Goal: Task Accomplishment & Management: Use online tool/utility

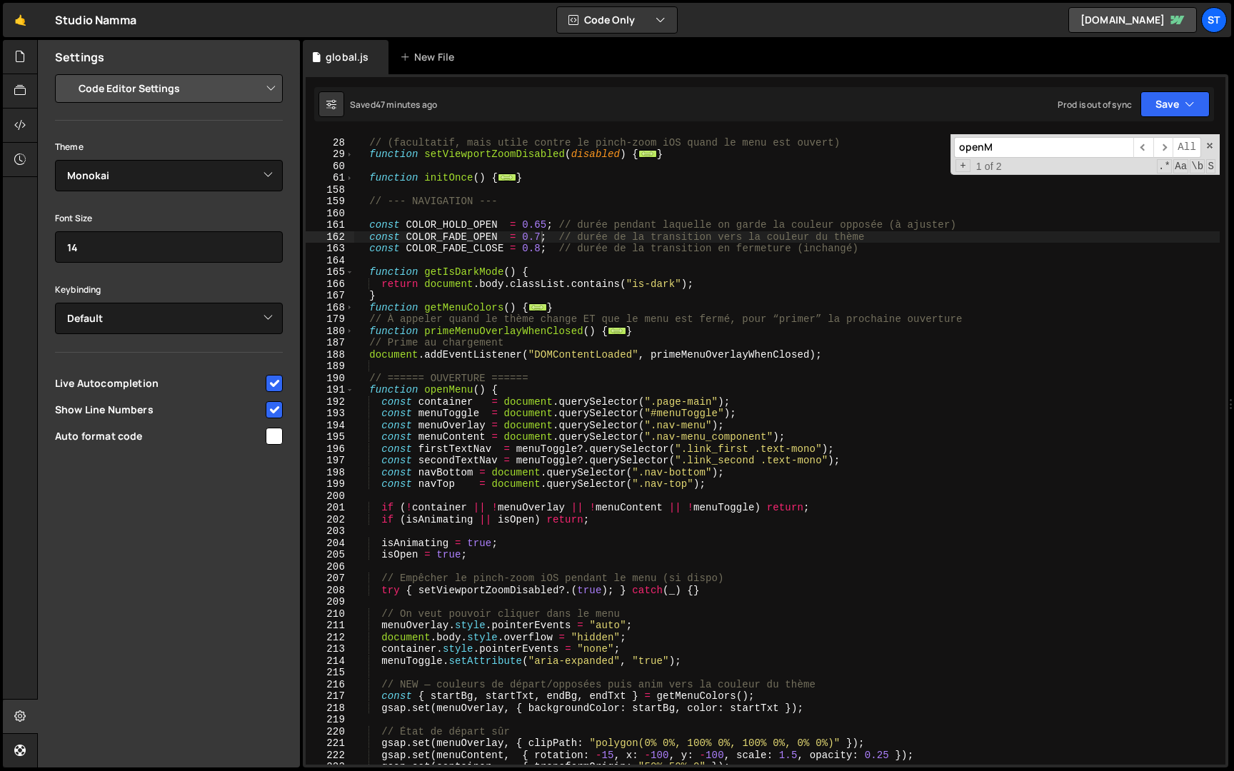
select select "editor"
select select "ace/theme/monokai"
type textarea "function getMenuColors() {"
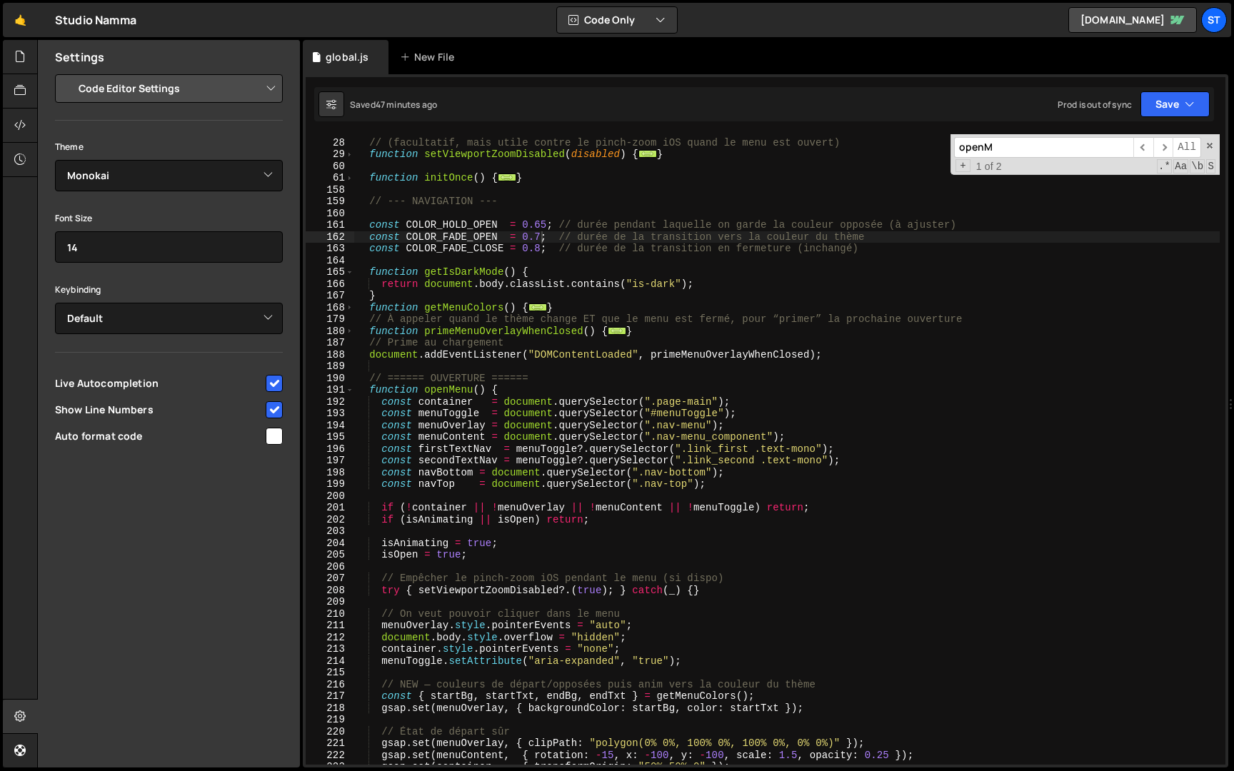
click at [514, 311] on div "// (facultatif, mais utile contre le pinch-zoom iOS quand le menu est ouvert) f…" at bounding box center [787, 452] width 866 height 654
click at [1078, 152] on input "openM" at bounding box center [1043, 147] width 179 height 21
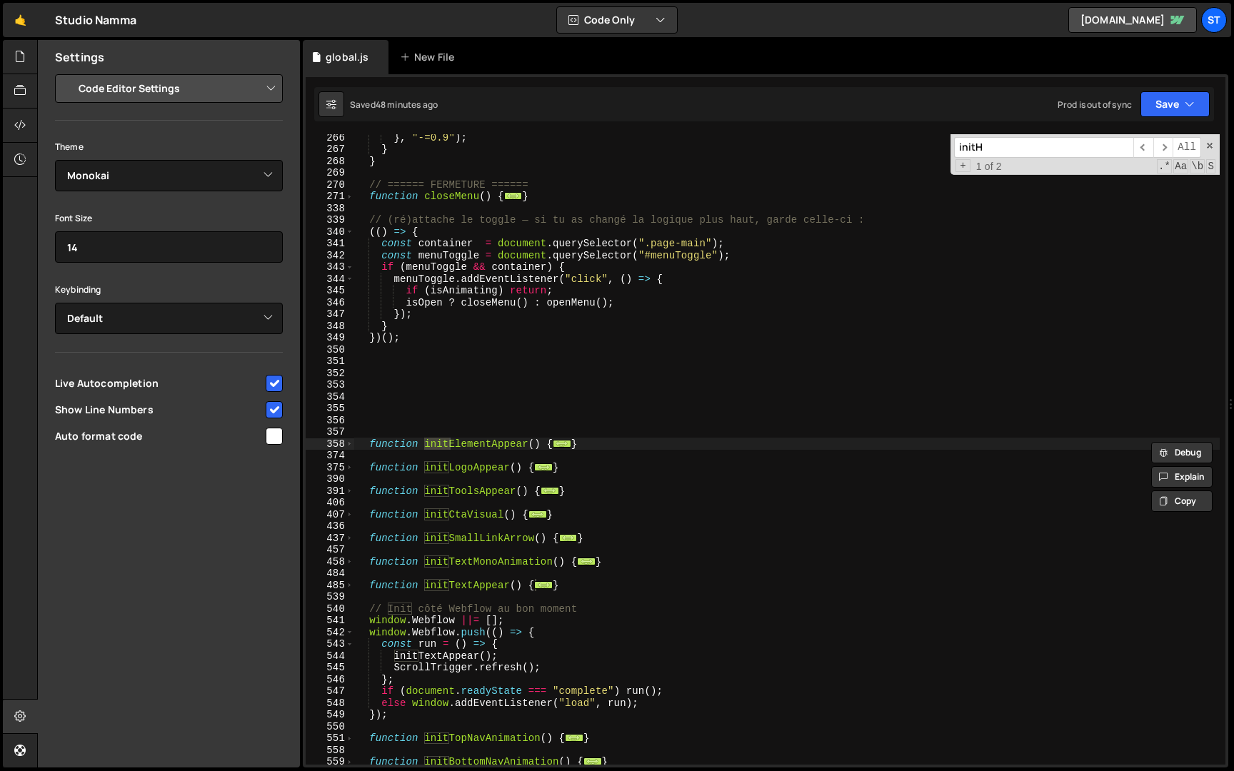
scroll to position [4575, 0]
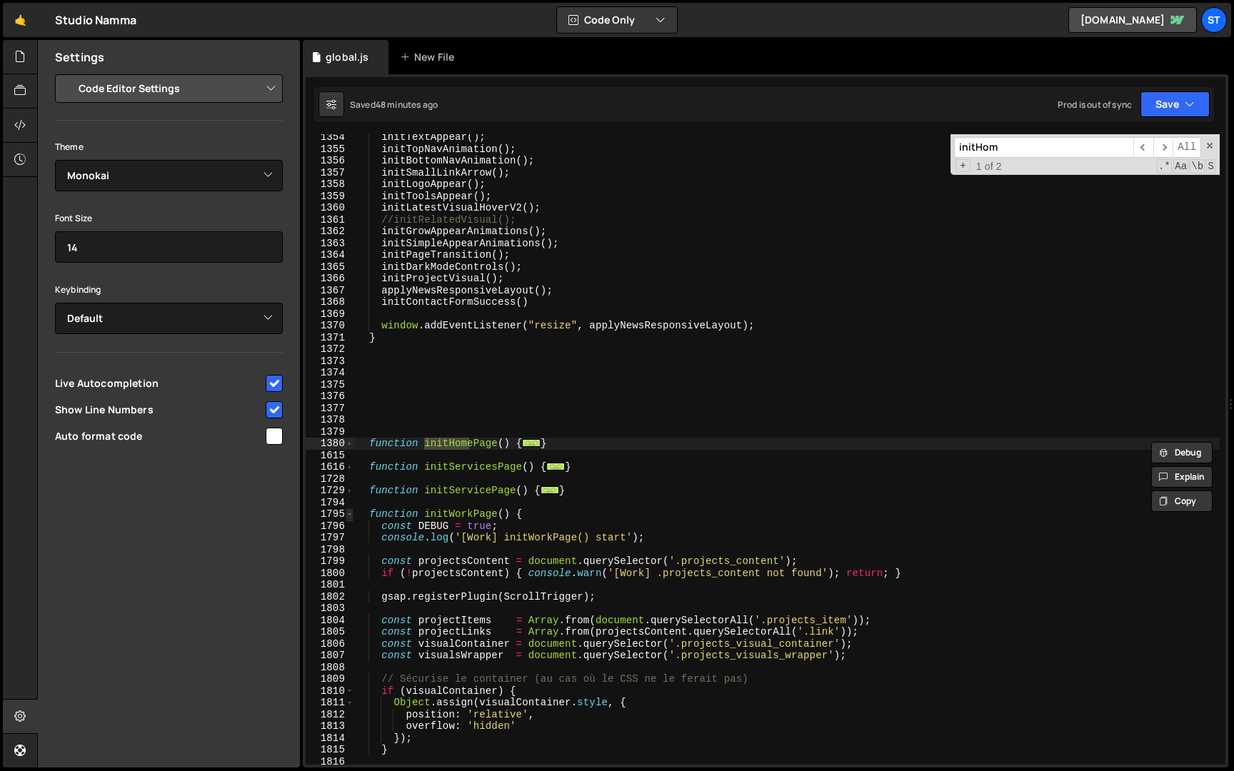
type input "initHom"
type textarea "function initHomePage() {"
click at [349, 513] on span at bounding box center [350, 515] width 8 height 12
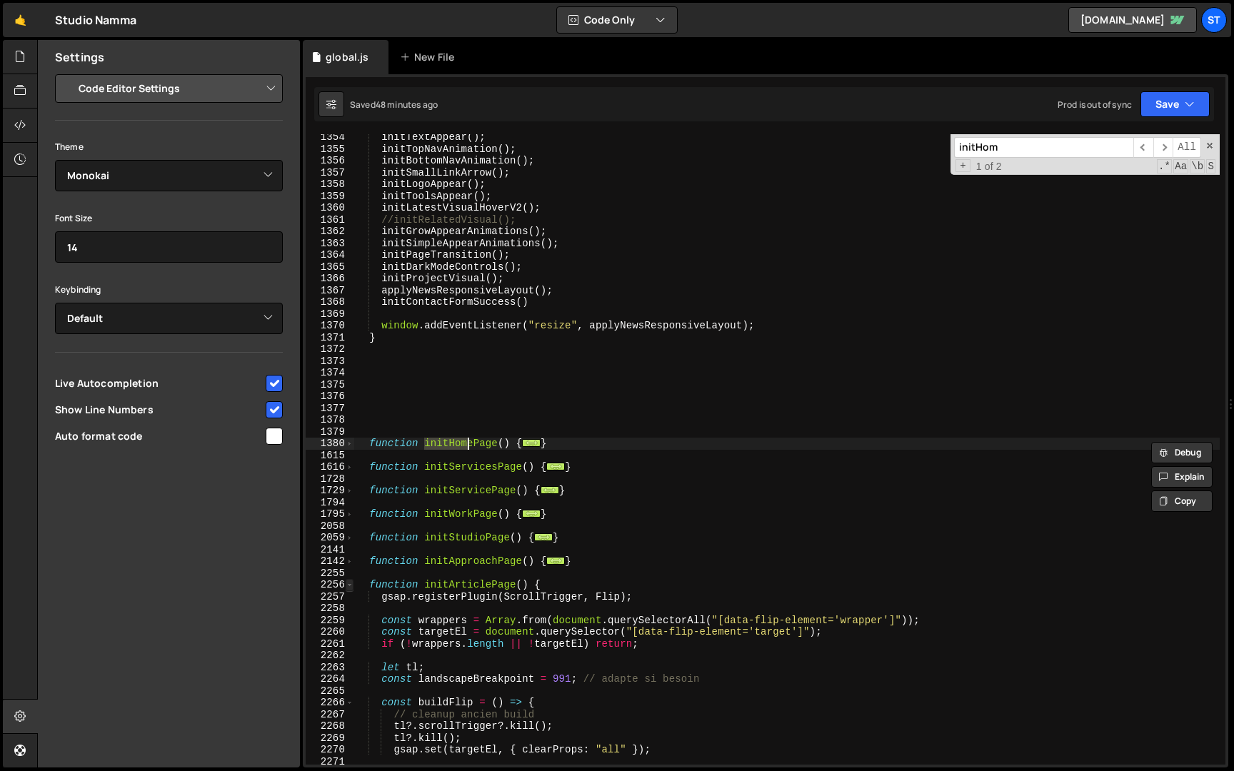
click at [352, 585] on span at bounding box center [350, 585] width 8 height 12
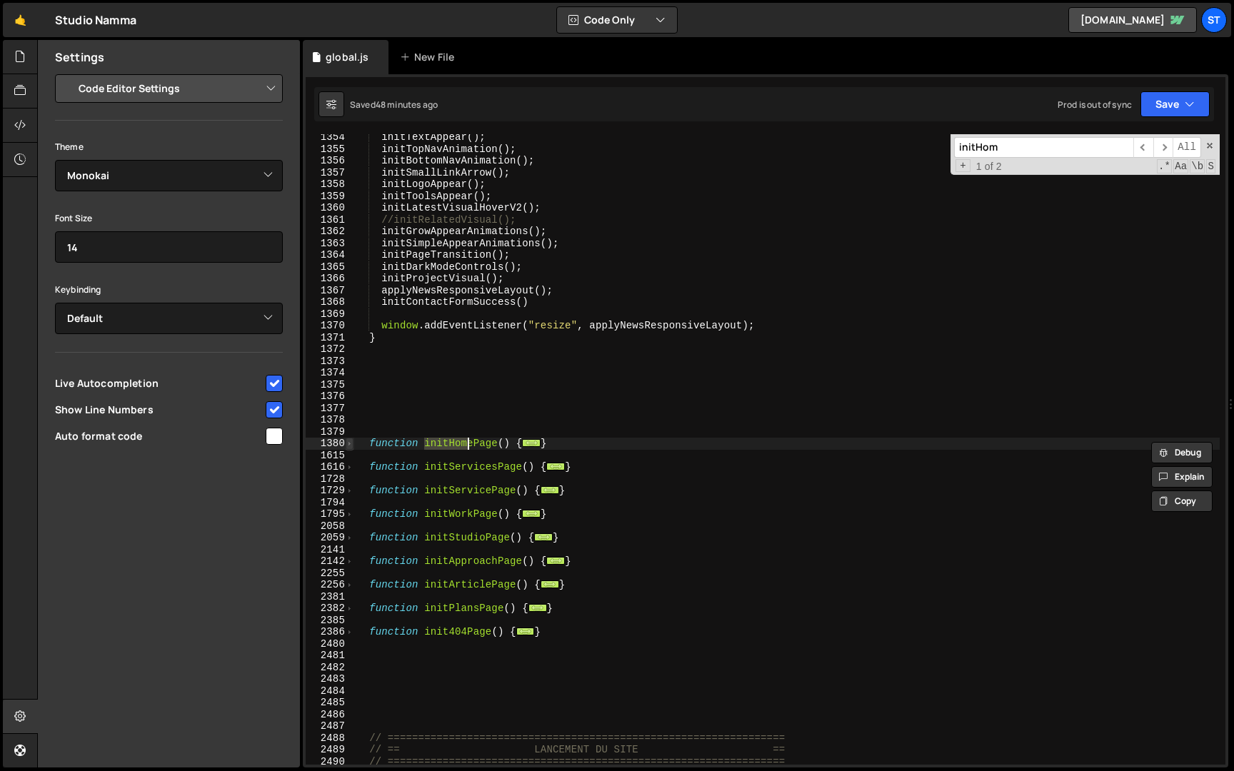
click at [349, 446] on span at bounding box center [350, 444] width 8 height 12
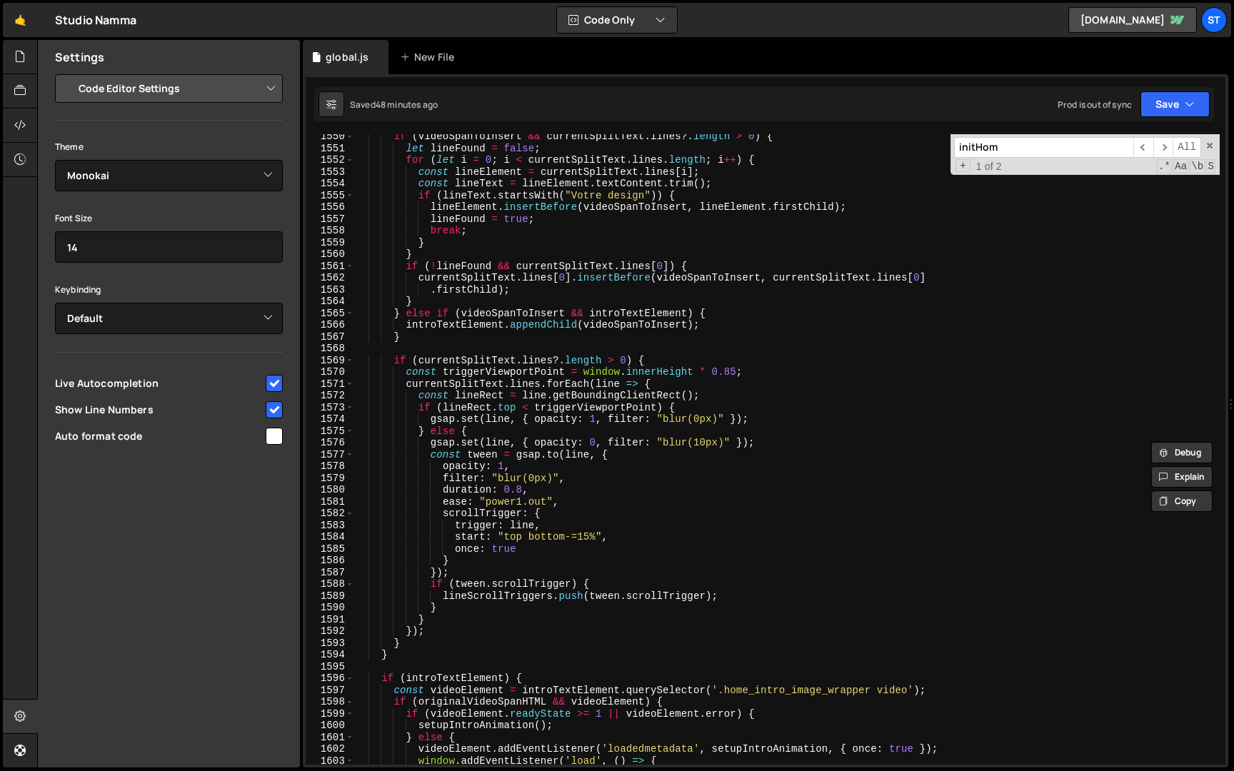
scroll to position [6886, 0]
click at [1065, 150] on input "initHom" at bounding box center [1043, 147] width 179 height 21
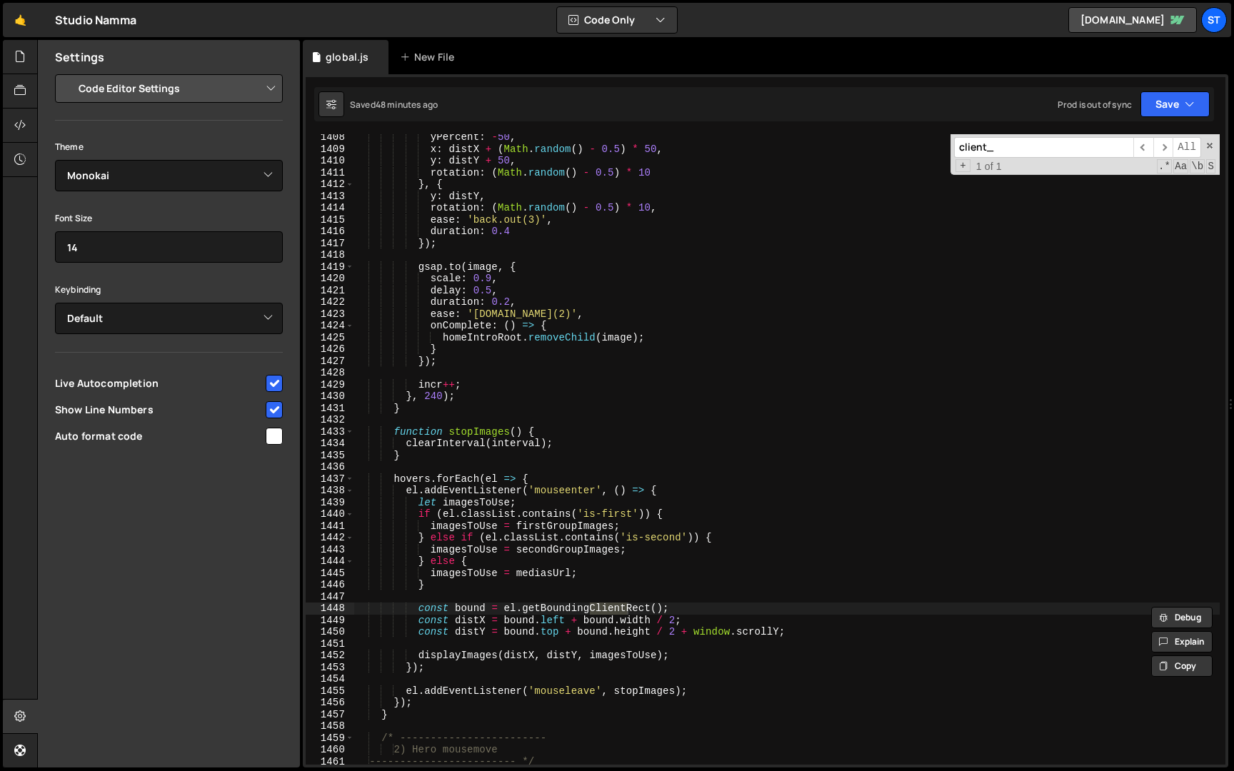
scroll to position [1593, 0]
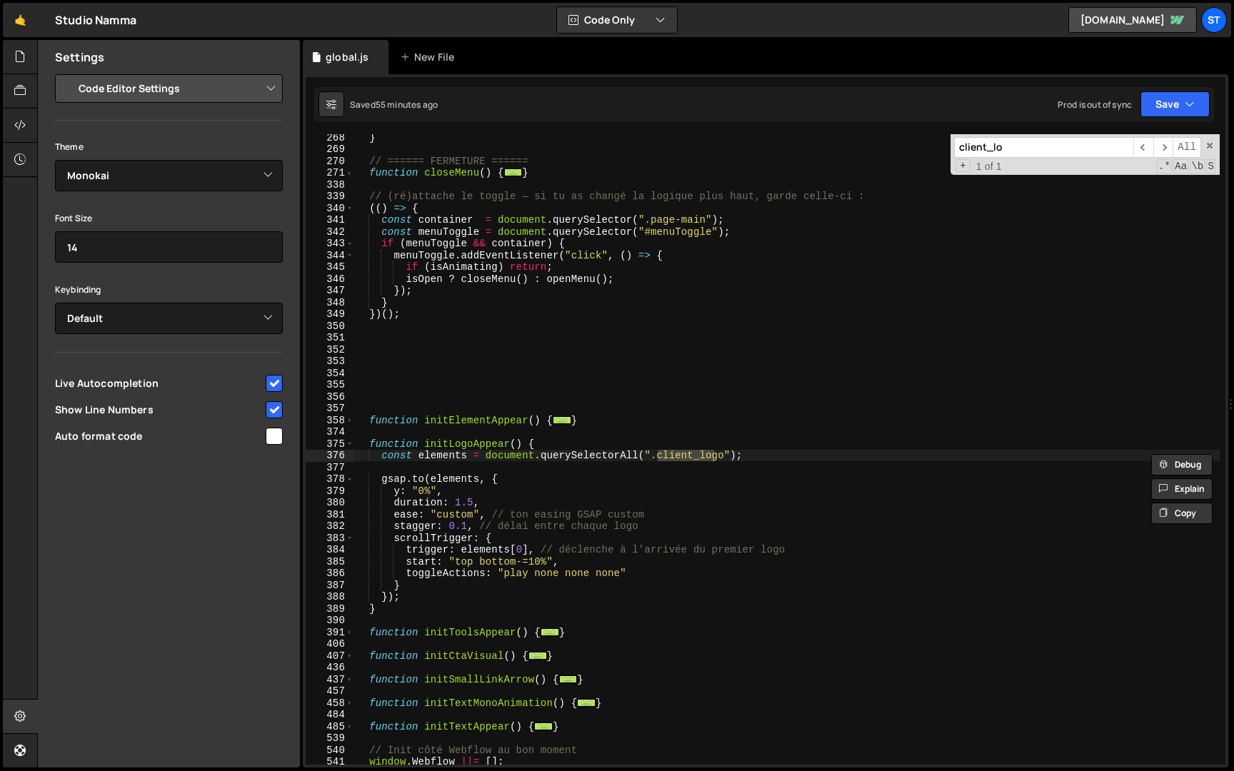
click at [1038, 149] on input "client_lo" at bounding box center [1043, 147] width 179 height 21
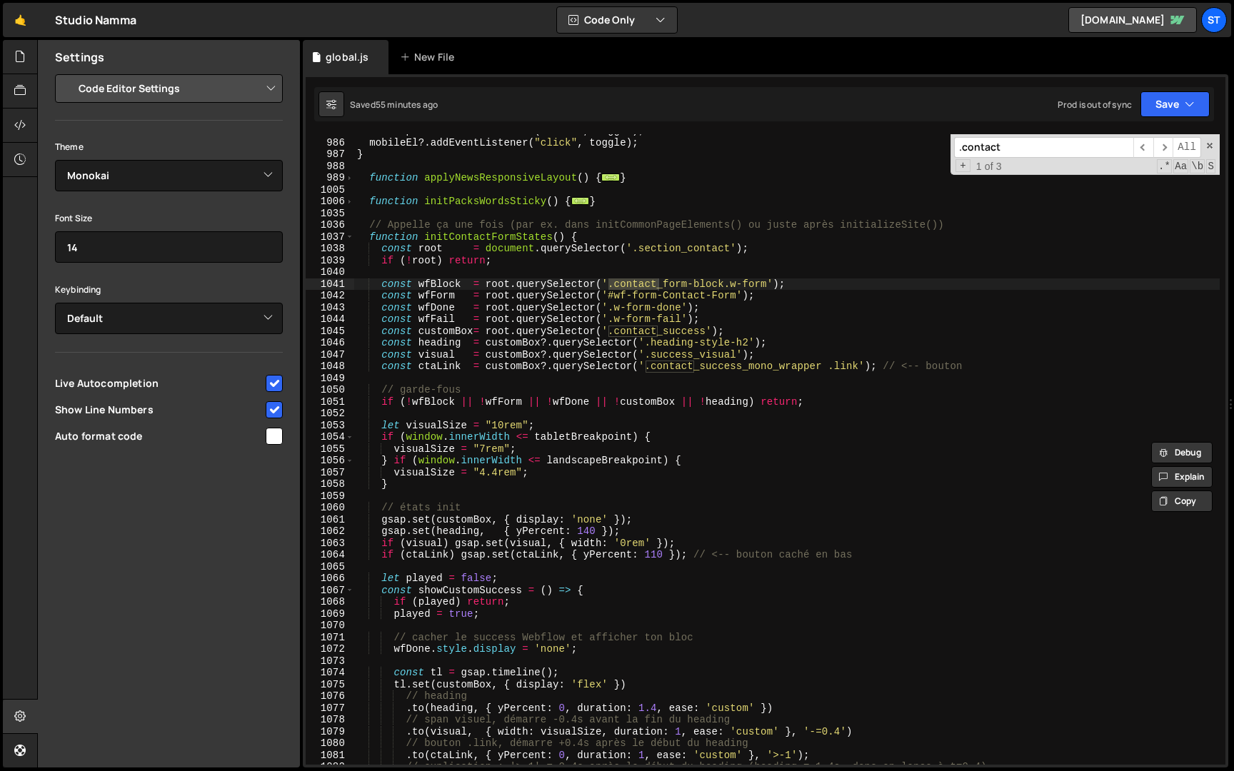
scroll to position [4017, 0]
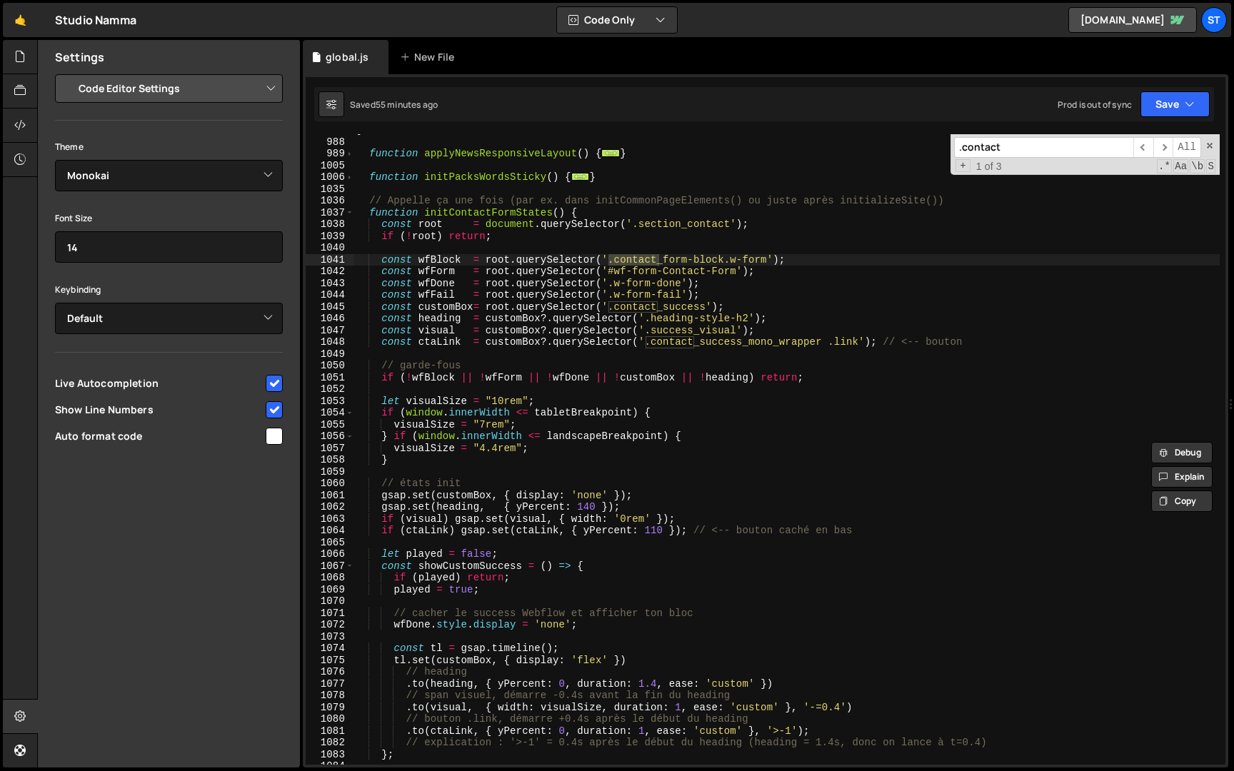
type input ".contact"
